Goal: Task Accomplishment & Management: Manage account settings

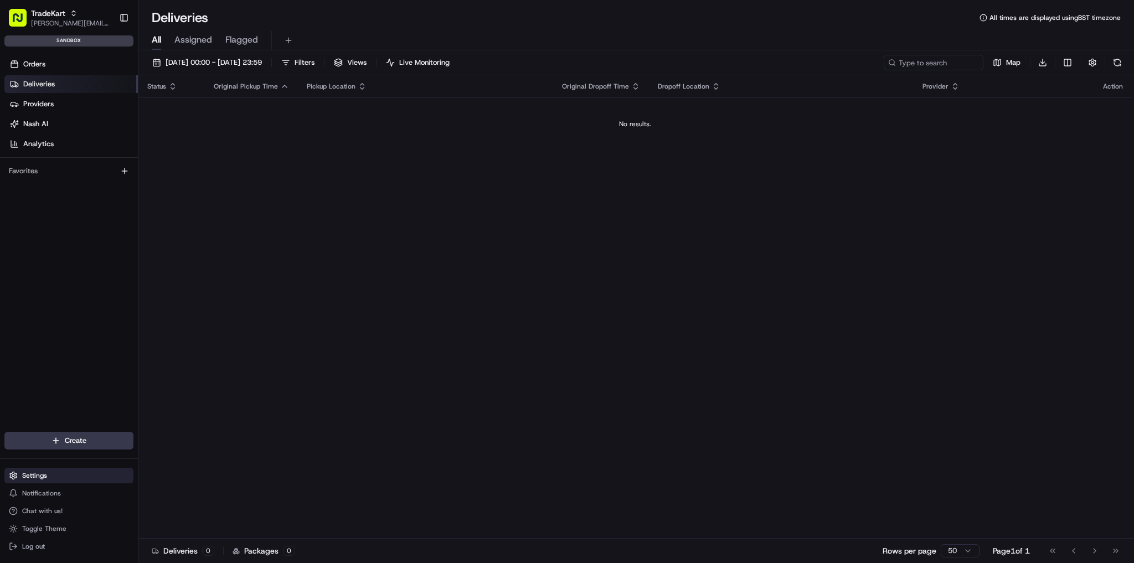
click at [71, 481] on button "Settings" at bounding box center [68, 476] width 129 height 16
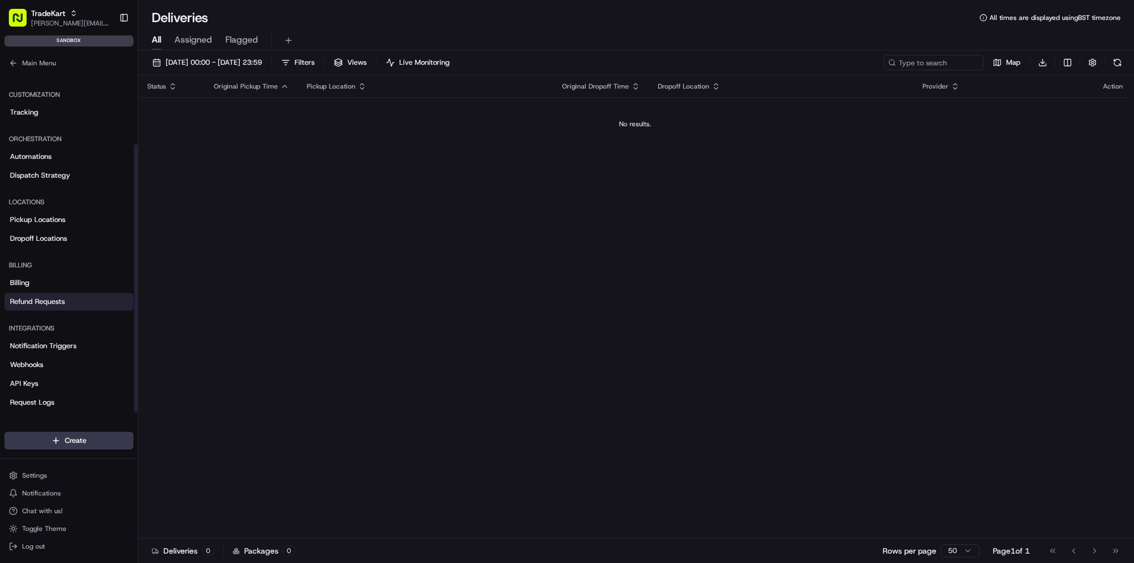
scroll to position [93, 0]
click at [54, 361] on link "Webhooks" at bounding box center [68, 362] width 129 height 18
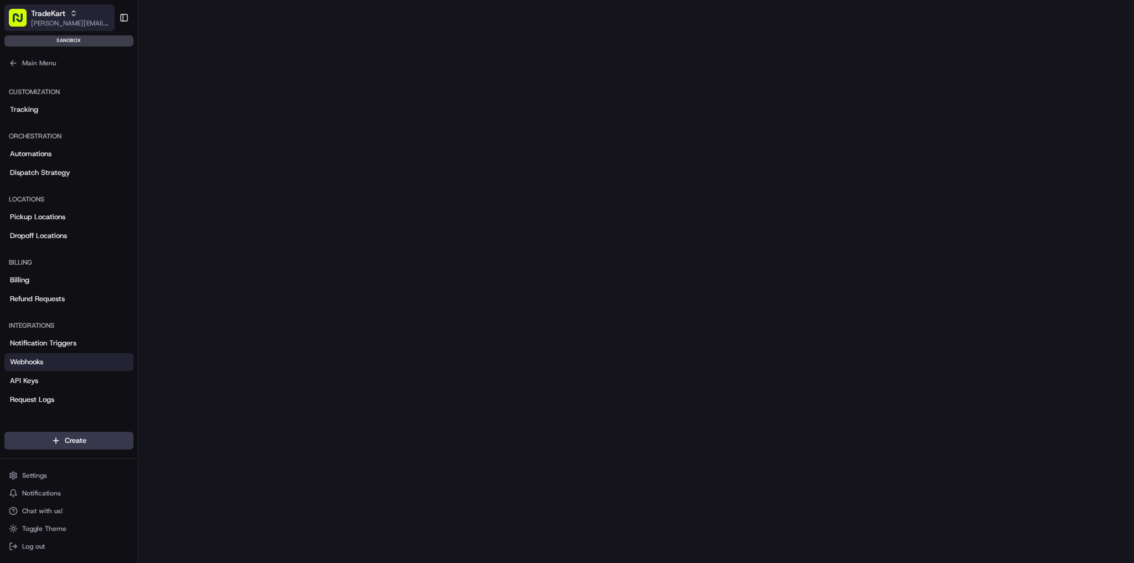
click at [89, 21] on span "[PERSON_NAME][EMAIL_ADDRESS][PERSON_NAME][DOMAIN_NAME]" at bounding box center [70, 23] width 79 height 9
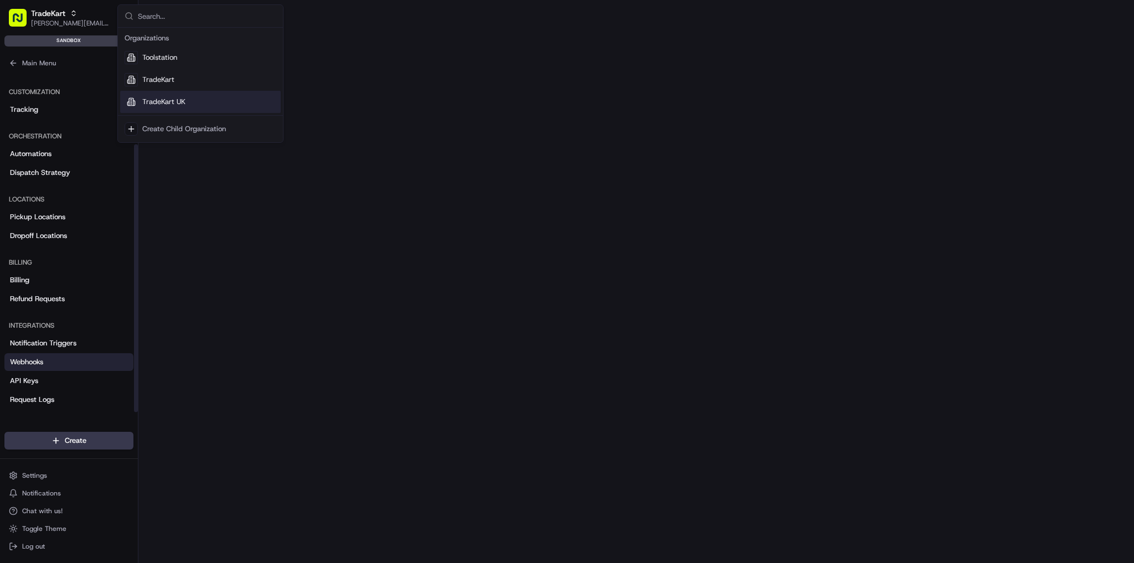
click at [169, 101] on span "TradeKart UK" at bounding box center [163, 102] width 43 height 10
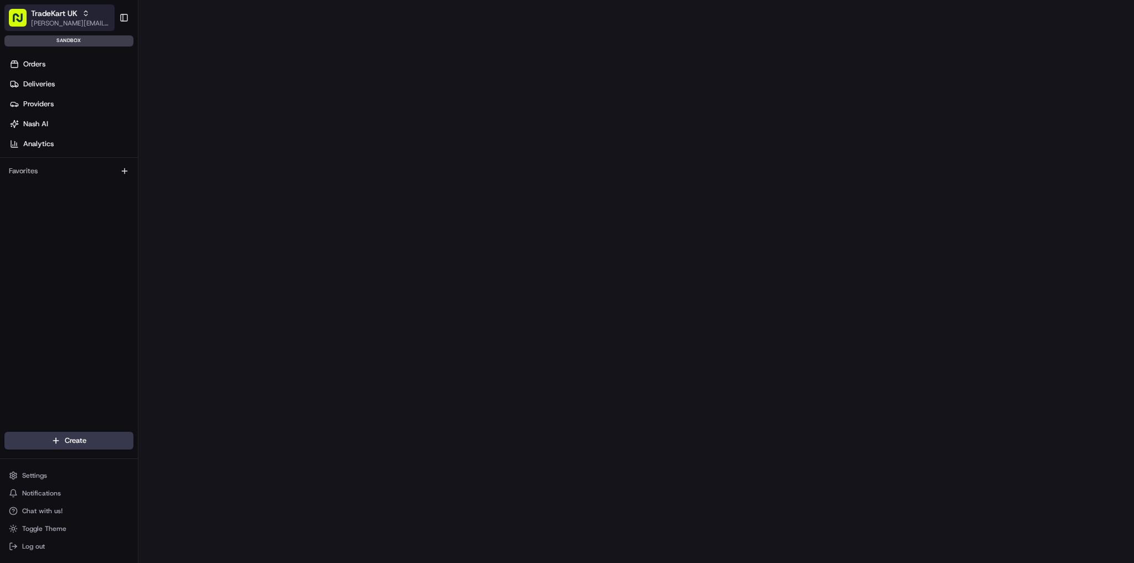
click at [59, 22] on span "[PERSON_NAME][EMAIL_ADDRESS][PERSON_NAME][DOMAIN_NAME]" at bounding box center [70, 23] width 79 height 9
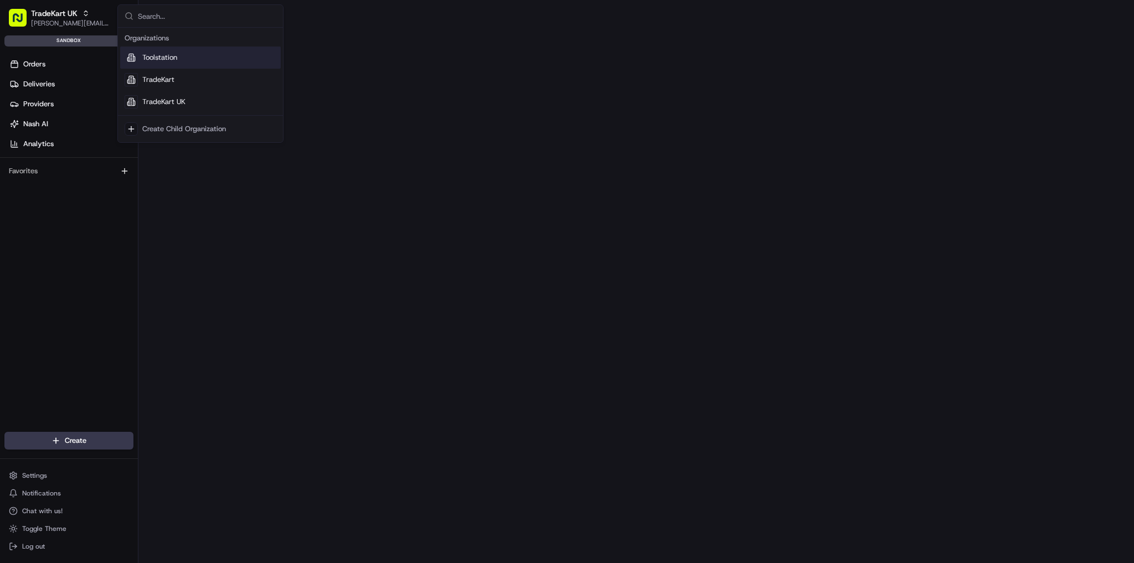
click at [186, 61] on div "Toolstation" at bounding box center [200, 58] width 161 height 22
